Goal: Check status: Check status

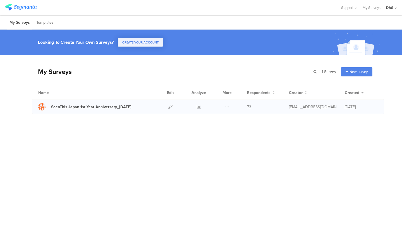
click at [249, 107] on span "73" at bounding box center [249, 107] width 4 height 6
click at [197, 107] on icon at bounding box center [199, 107] width 4 height 4
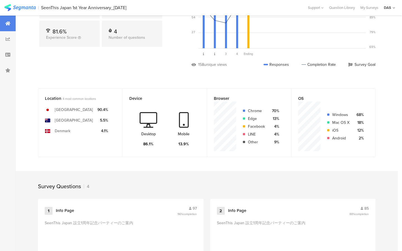
scroll to position [113, 0]
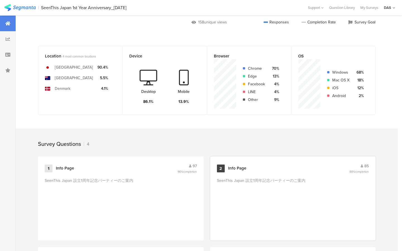
click at [364, 165] on span "85" at bounding box center [366, 166] width 4 height 6
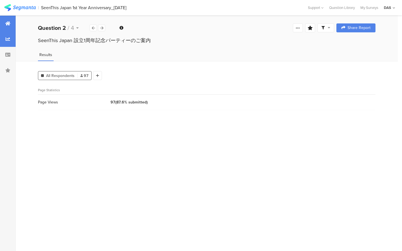
click at [0, 30] on div at bounding box center [8, 24] width 16 height 16
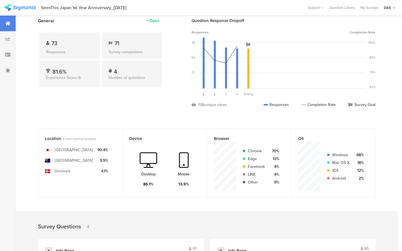
scroll to position [182, 0]
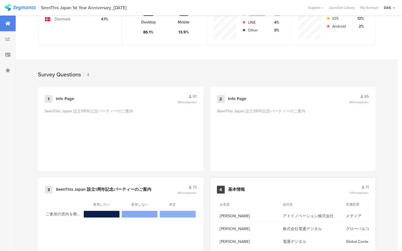
click at [365, 187] on span "71" at bounding box center [366, 187] width 3 height 6
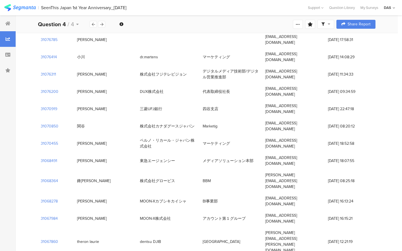
scroll to position [762, 0]
